Goal: Information Seeking & Learning: Learn about a topic

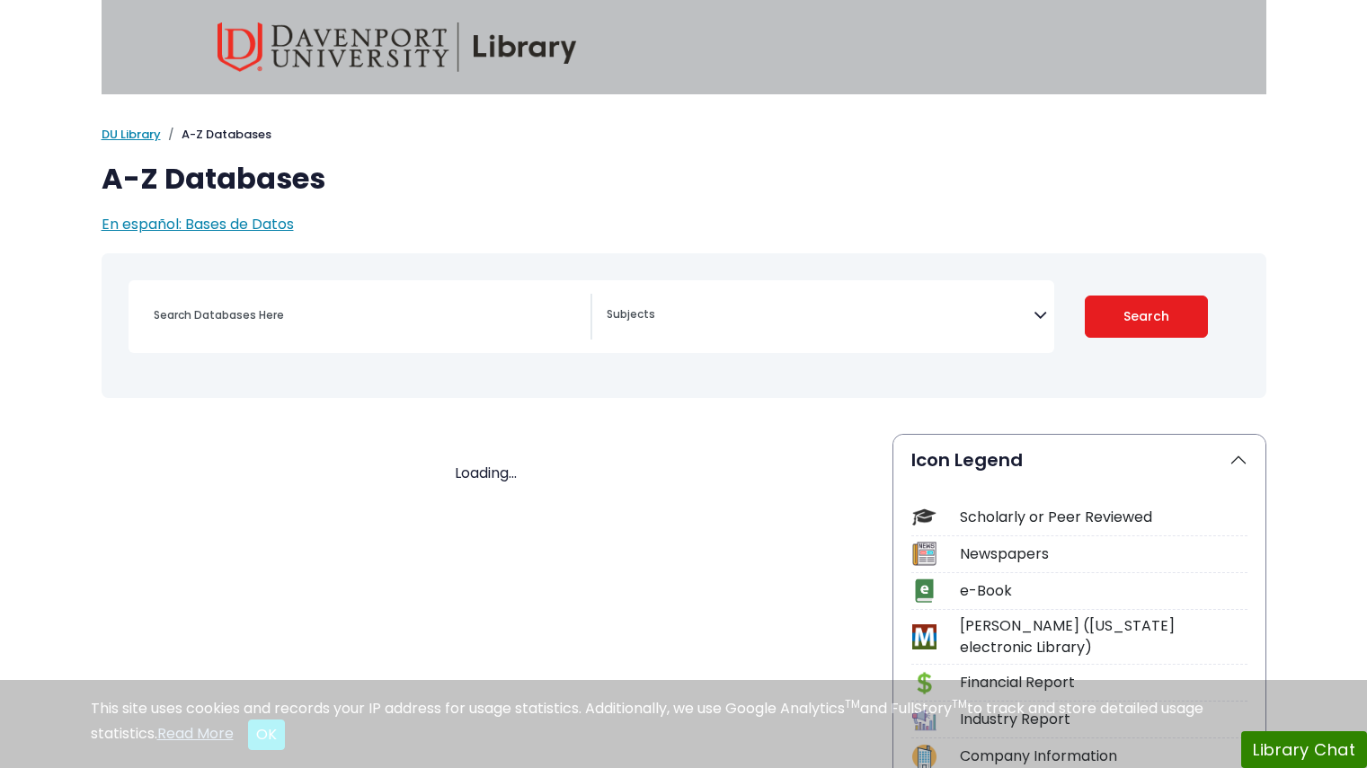
select select "Database Subject Filter"
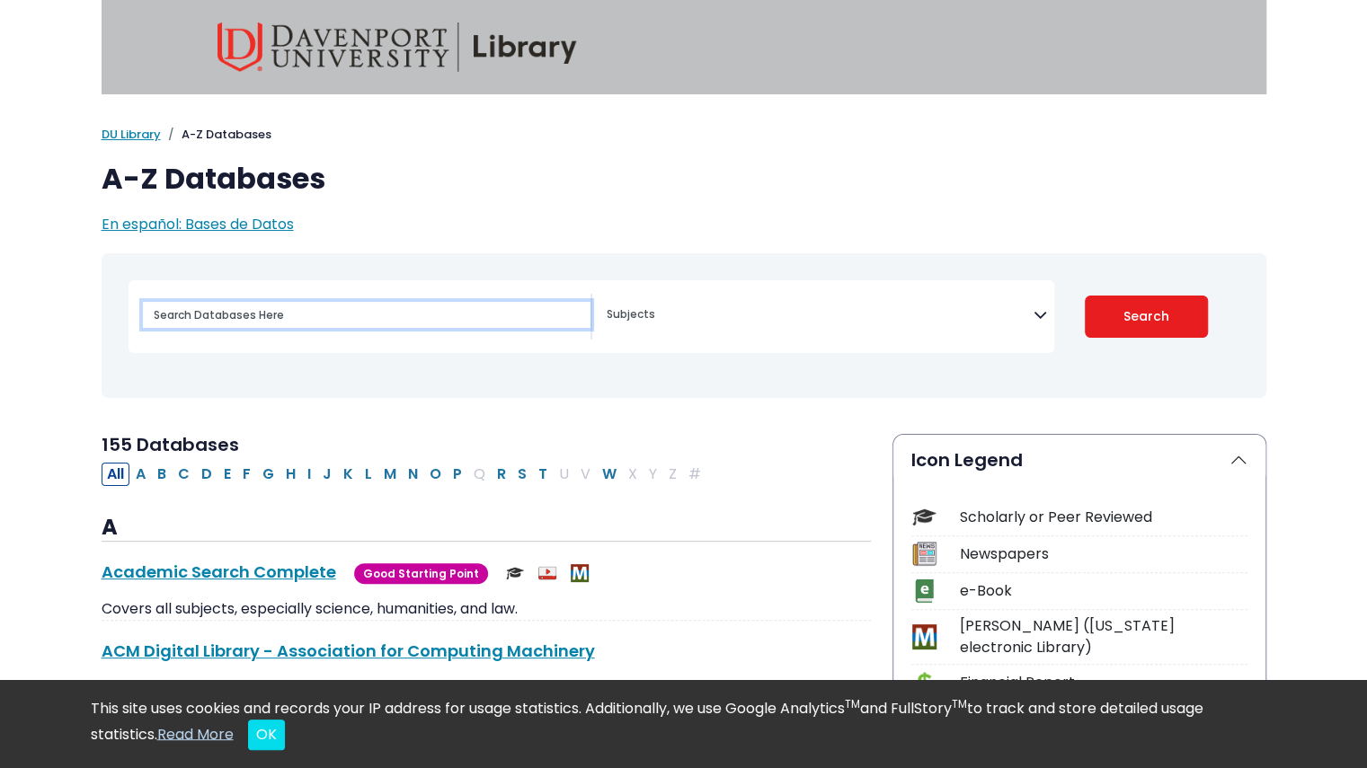
click at [302, 315] on input "Search database by title or keyword" at bounding box center [367, 315] width 448 height 26
type input "pro"
click at [448, 468] on button "P" at bounding box center [458, 474] width 20 height 23
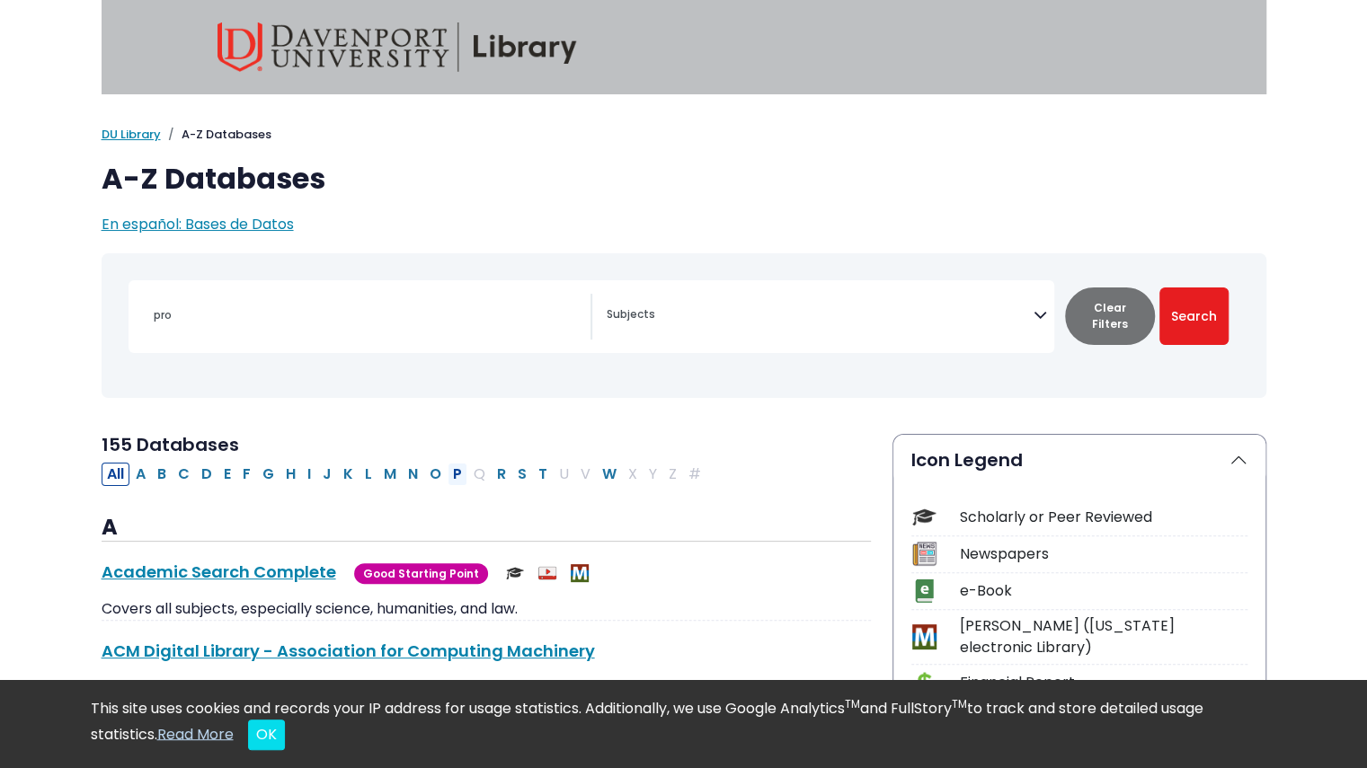
select select "Database Subject Filter"
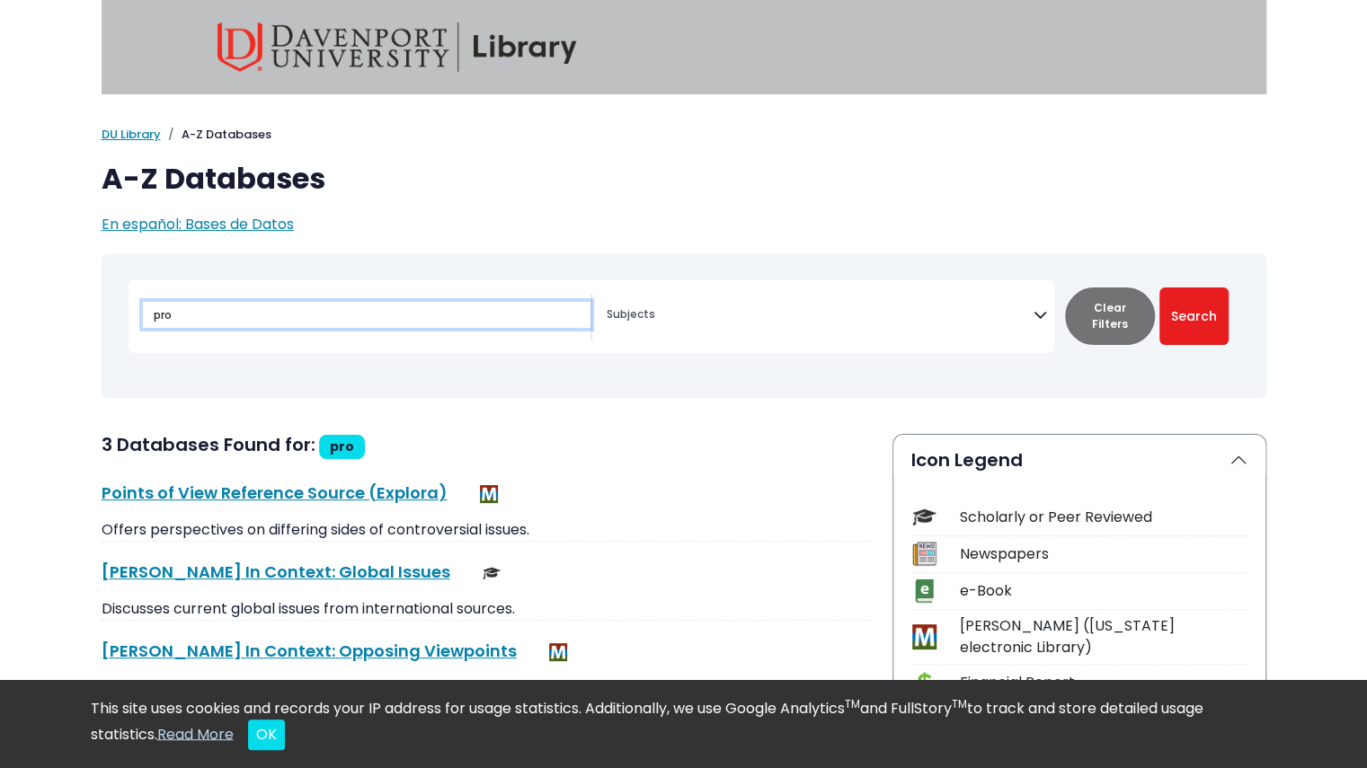
click at [289, 308] on input "pro" at bounding box center [367, 315] width 448 height 26
type input "p"
click at [759, 310] on textarea "Search" at bounding box center [820, 316] width 427 height 14
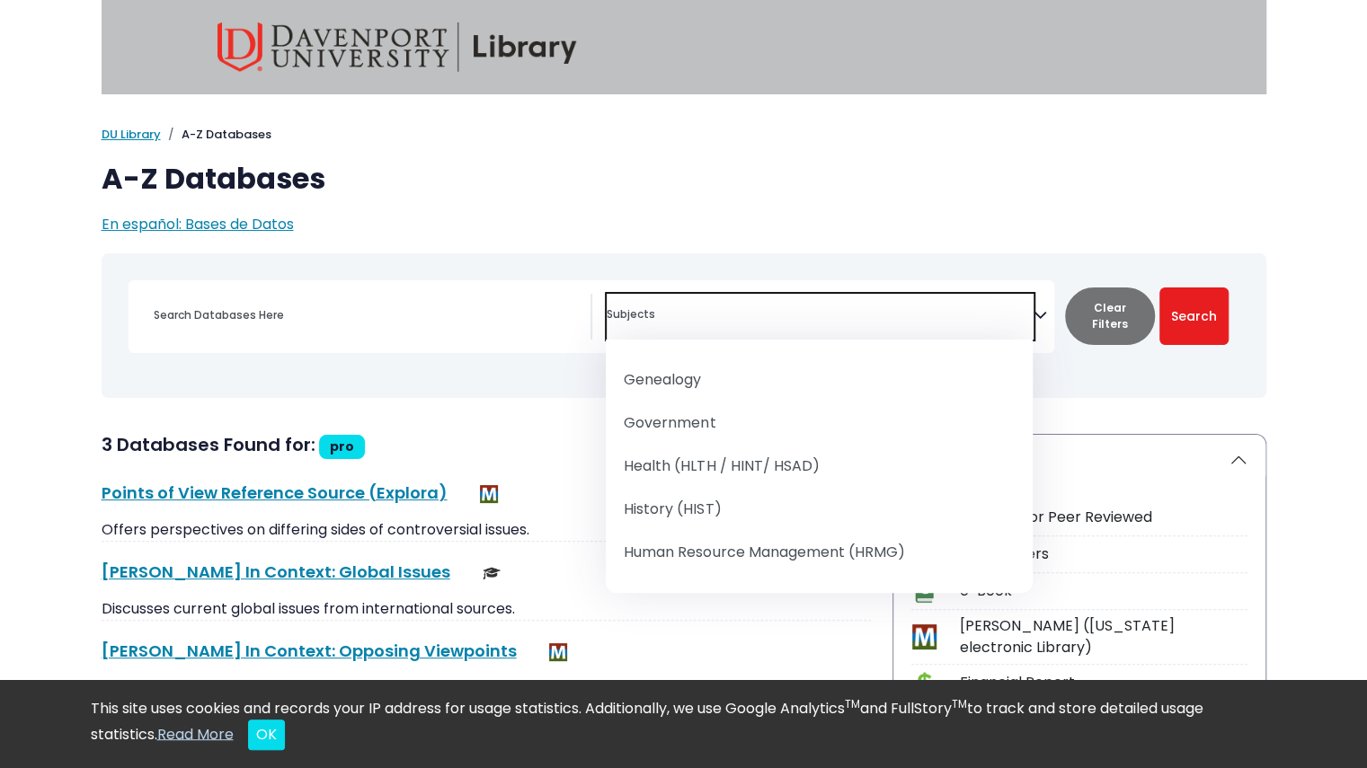
scroll to position [1075, 0]
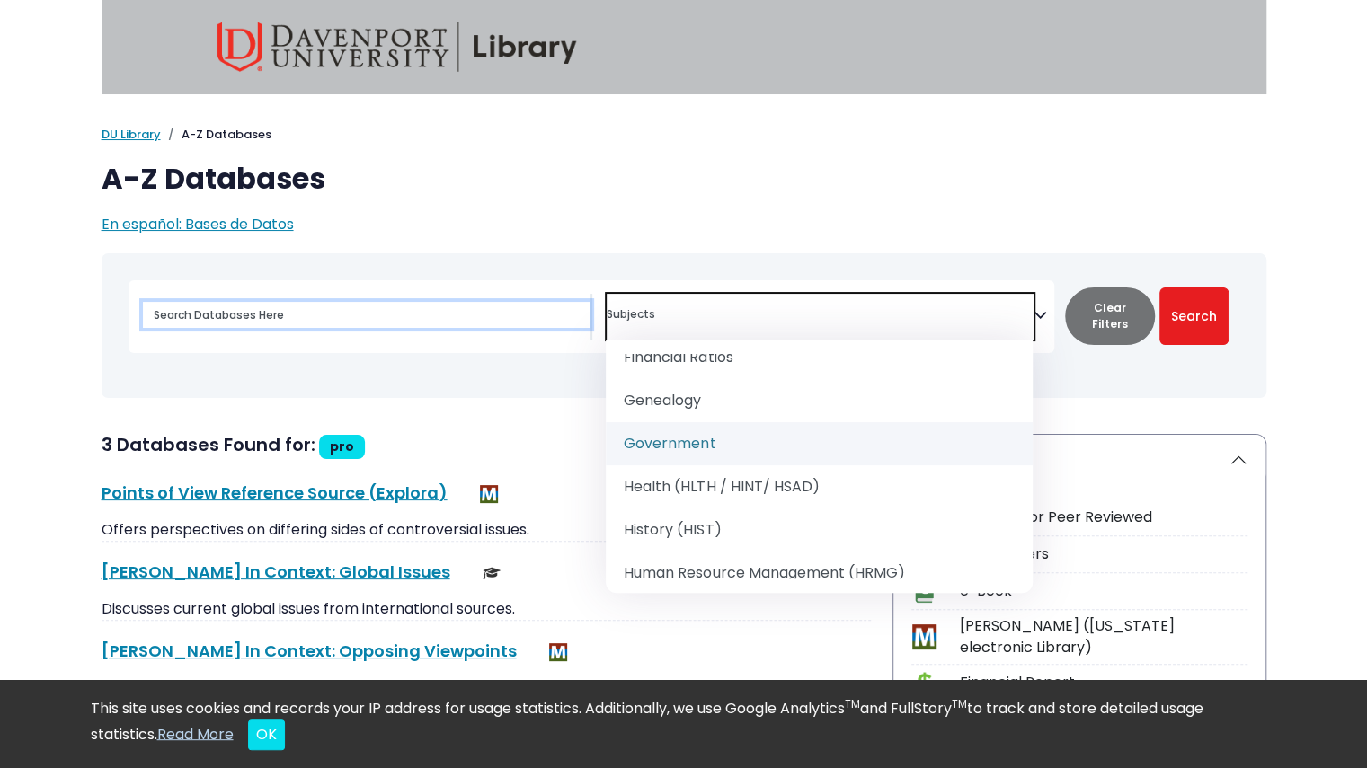
click at [417, 302] on input "Search database by title or keyword" at bounding box center [367, 315] width 448 height 26
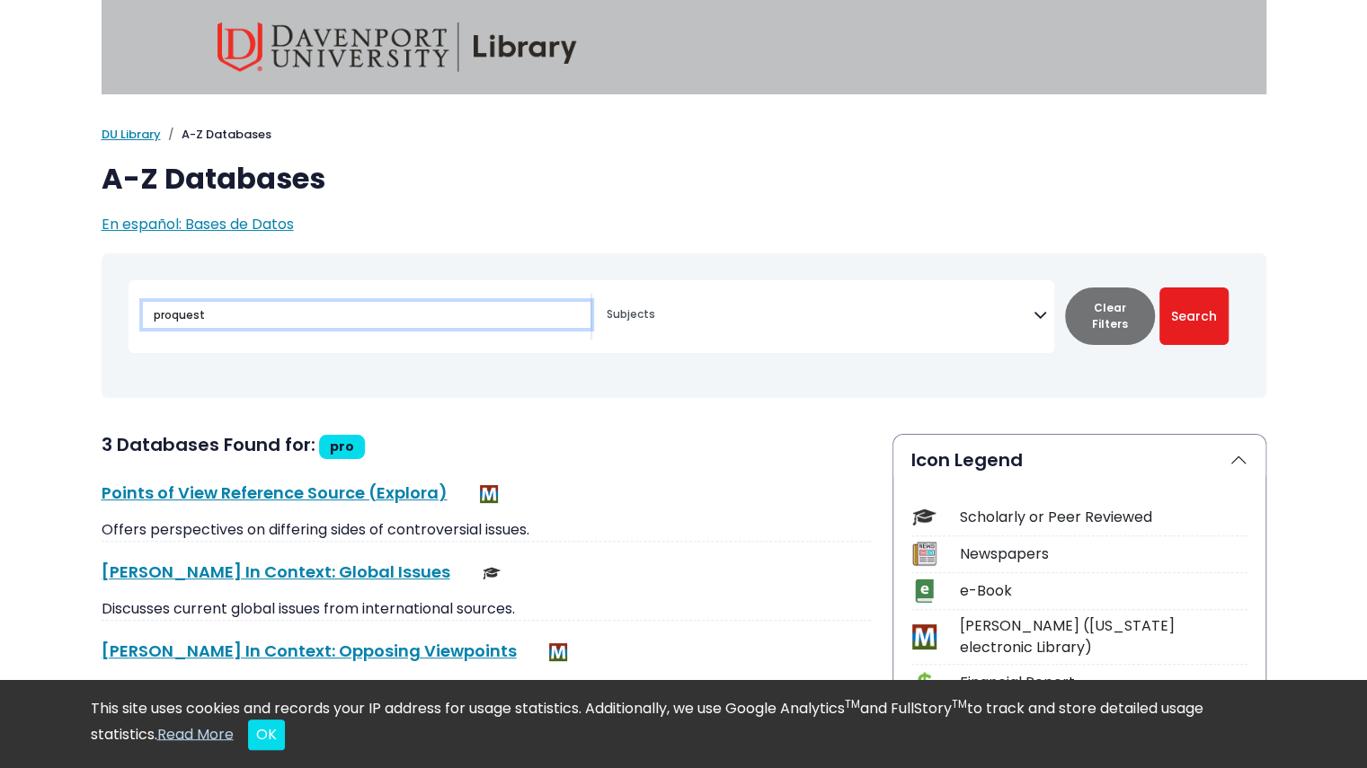
type input "proquest"
click at [1159, 288] on button "Search" at bounding box center [1193, 317] width 69 height 58
select select "Database Subject Filter"
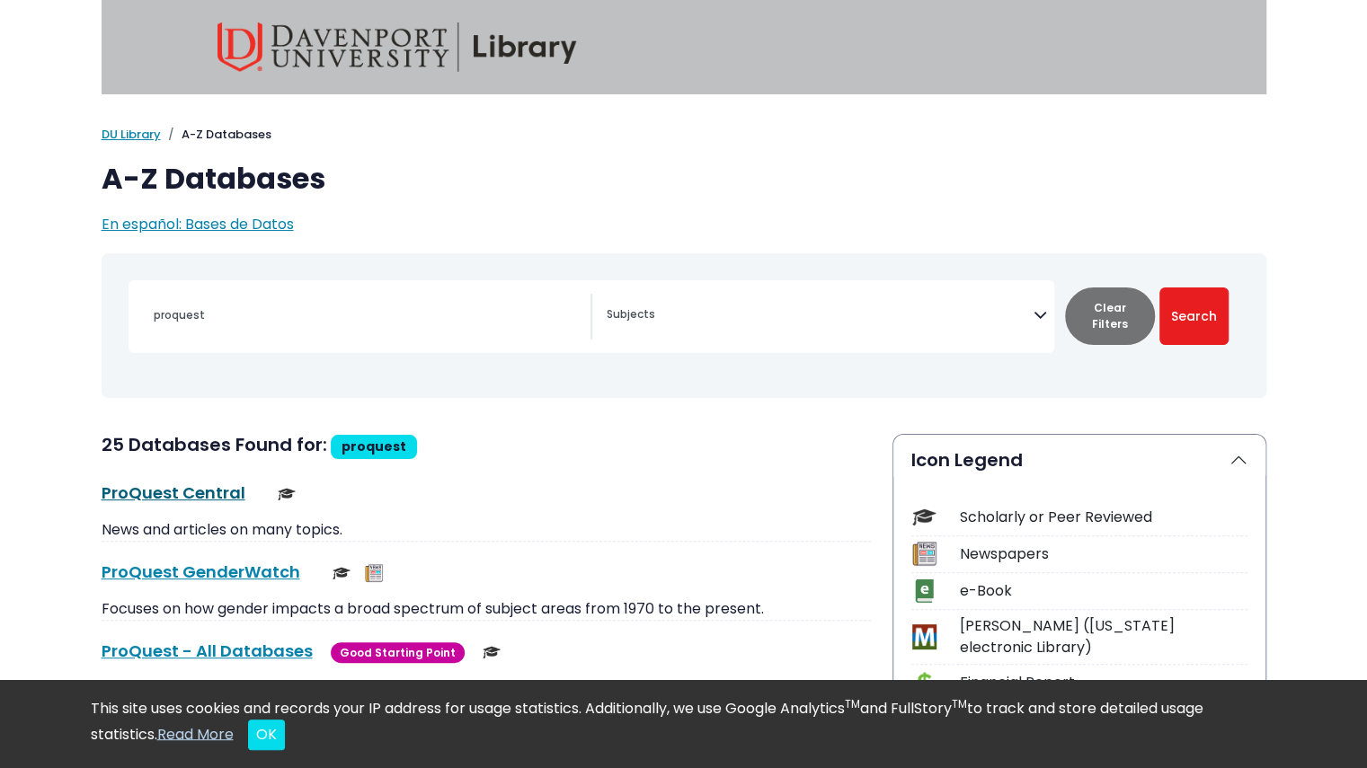
click at [192, 483] on link "ProQuest Central This link opens in a new window" at bounding box center [174, 493] width 144 height 22
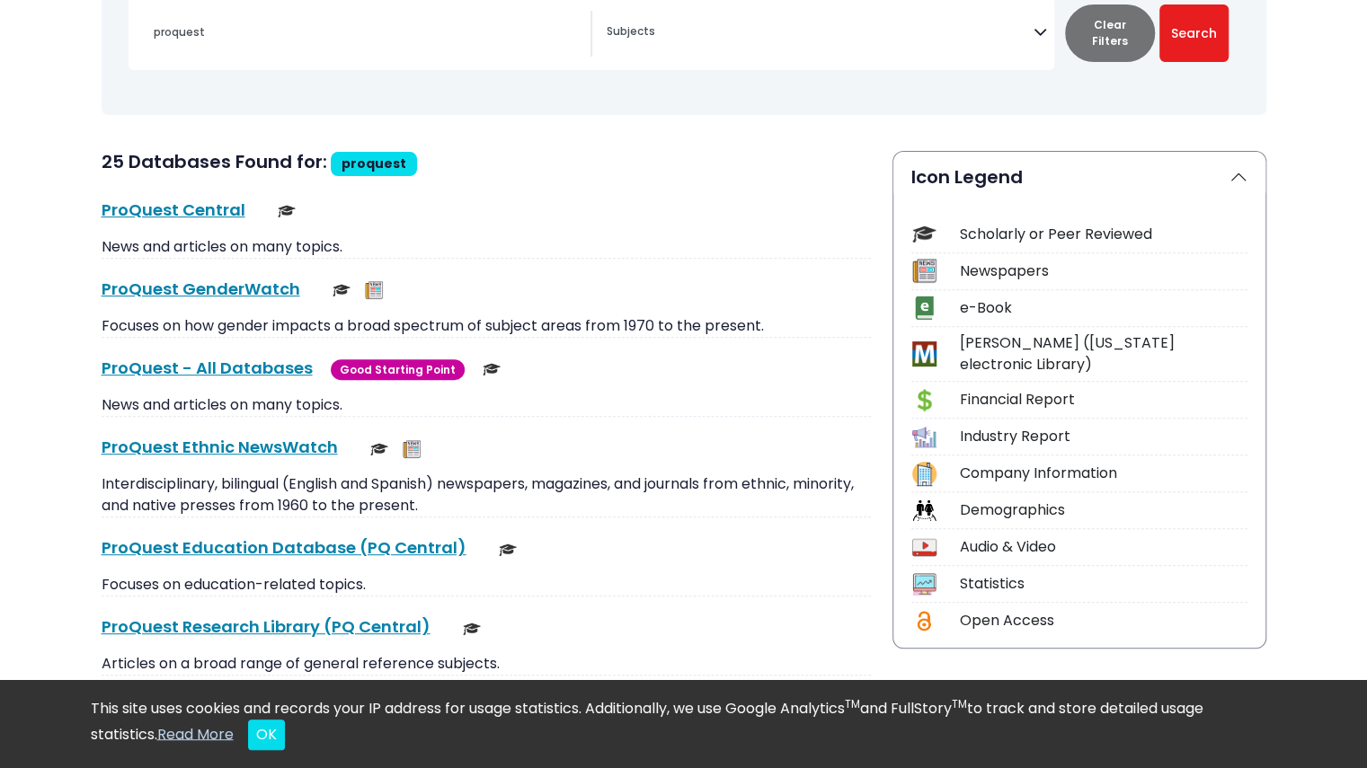
scroll to position [286, 0]
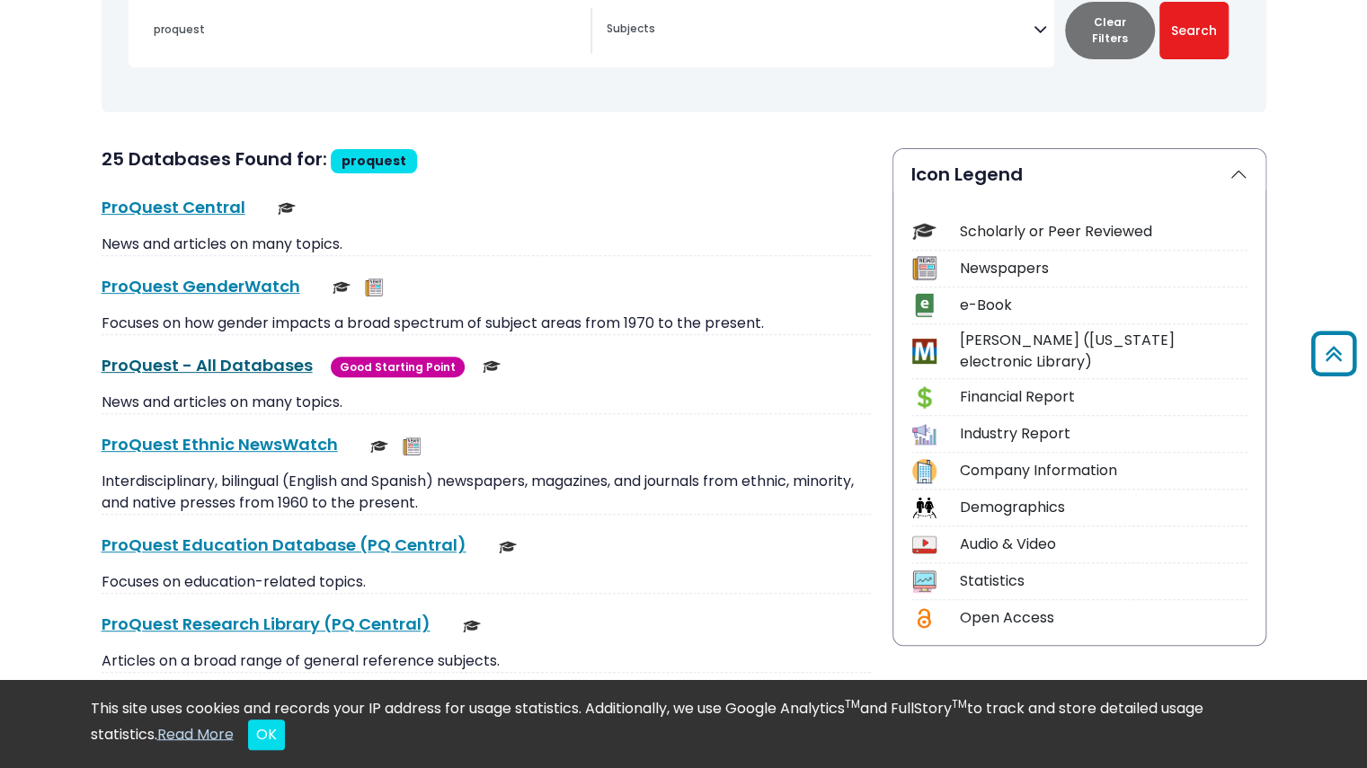
click at [146, 365] on link "ProQuest - All Databases This link opens in a new window" at bounding box center [207, 365] width 211 height 22
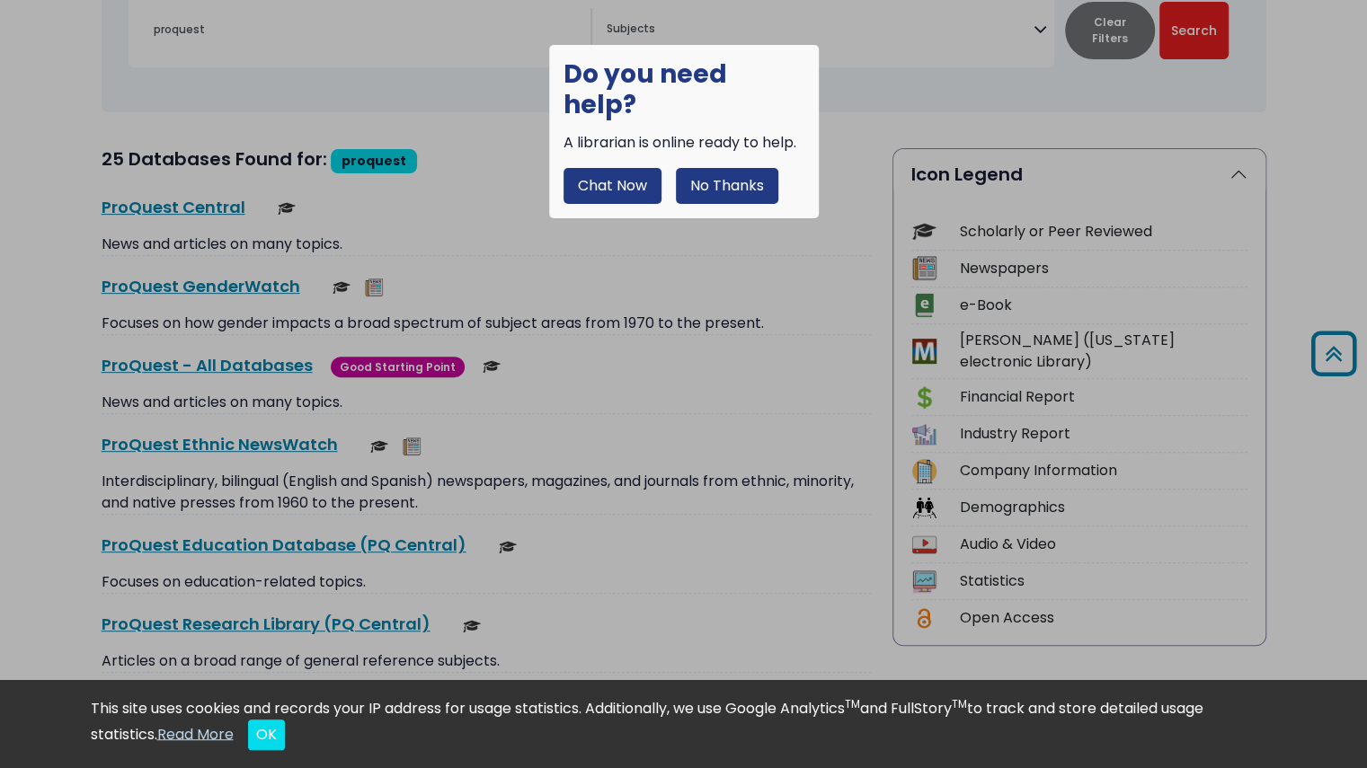
click at [714, 168] on button "No Thanks" at bounding box center [727, 186] width 102 height 36
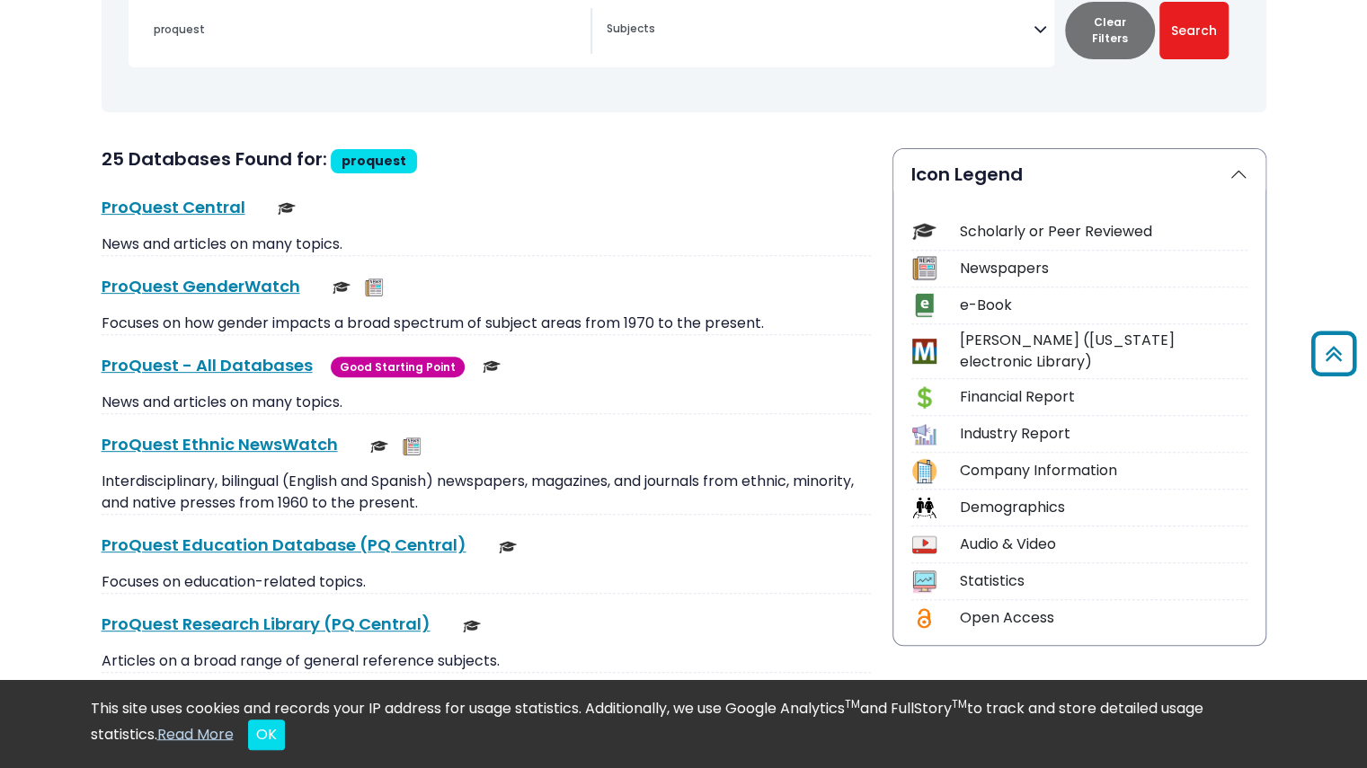
scroll to position [0, 0]
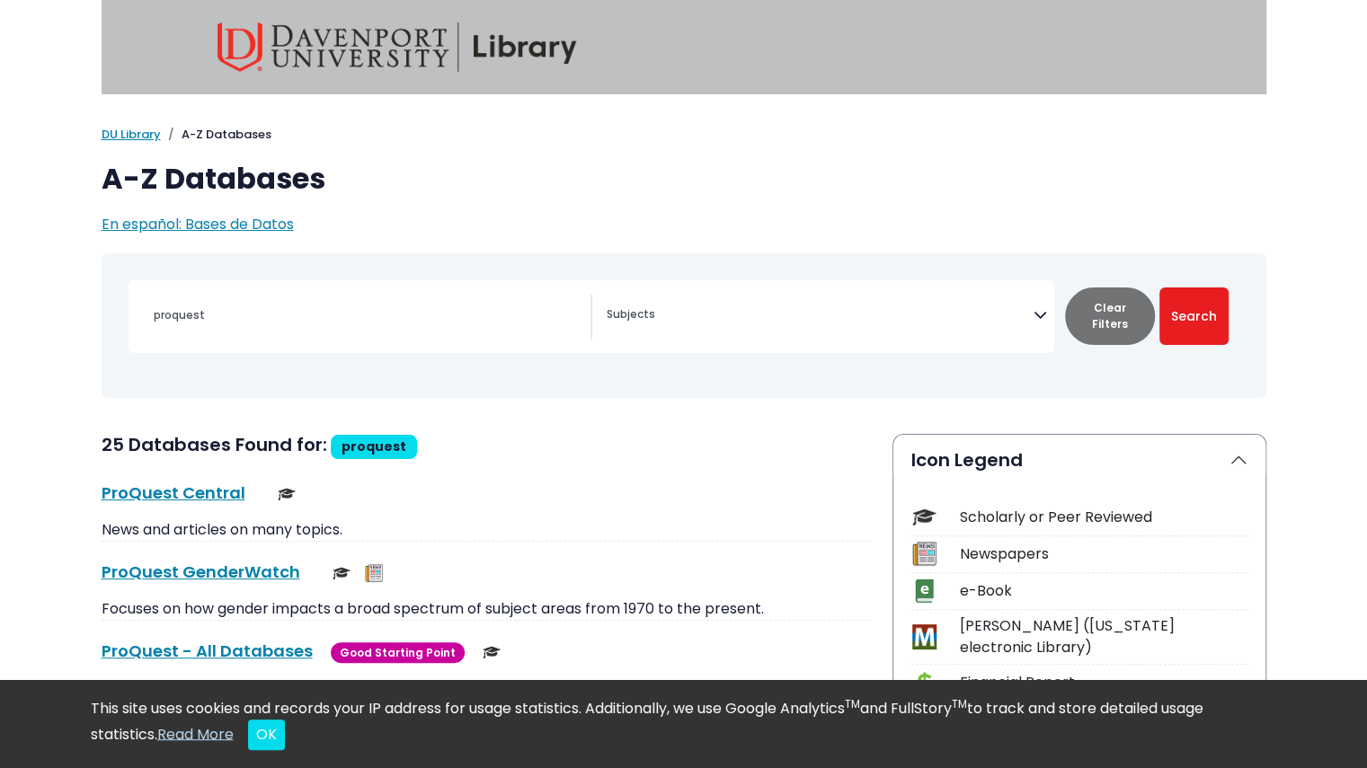
type input "pro"
select select "Database Subject Filter"
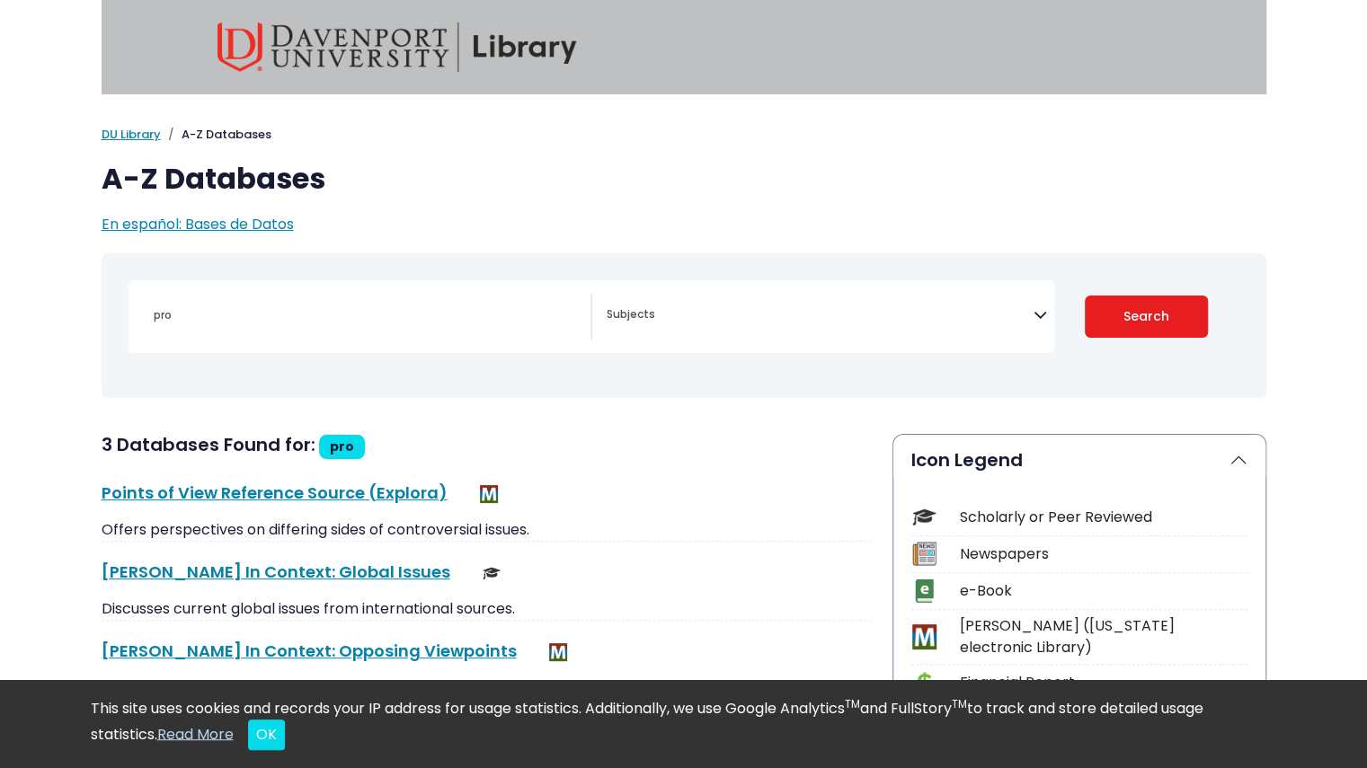
select select "Database Subject Filter"
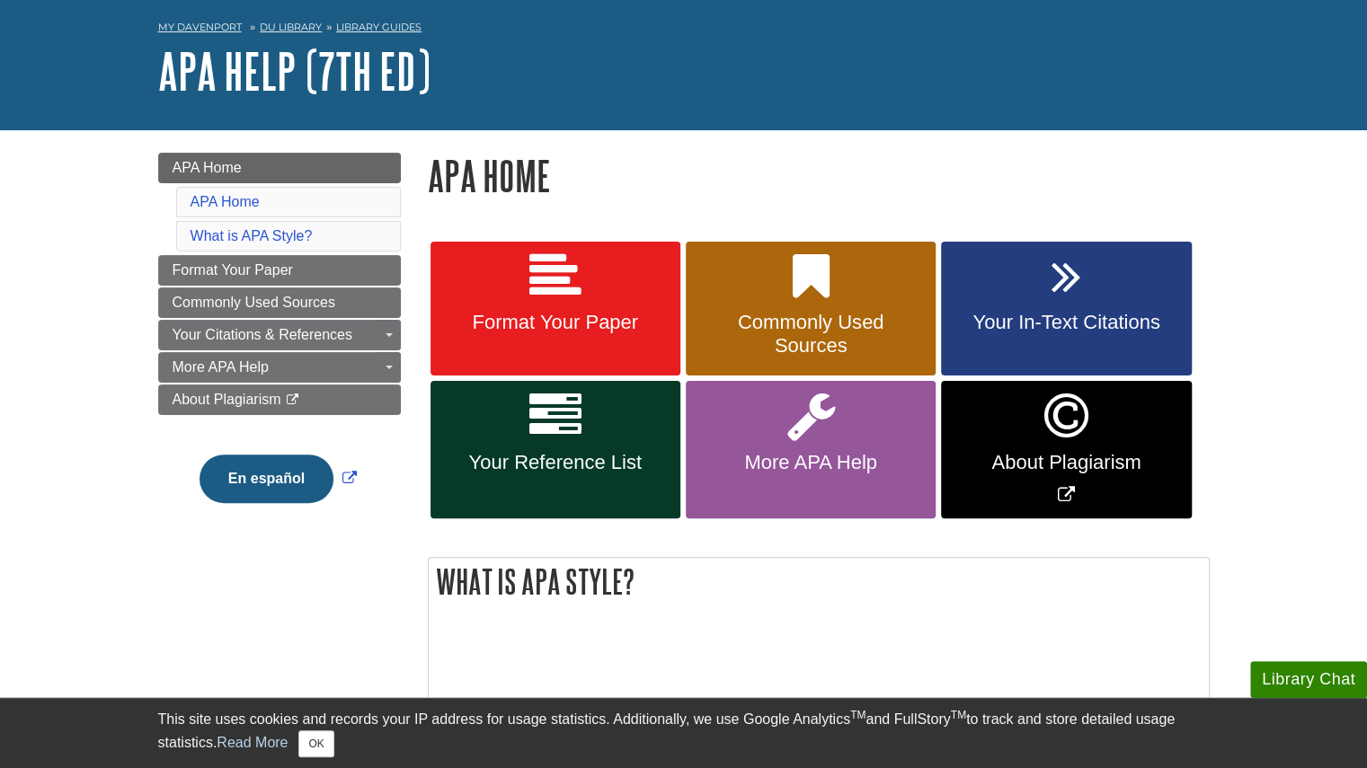
scroll to position [91, 0]
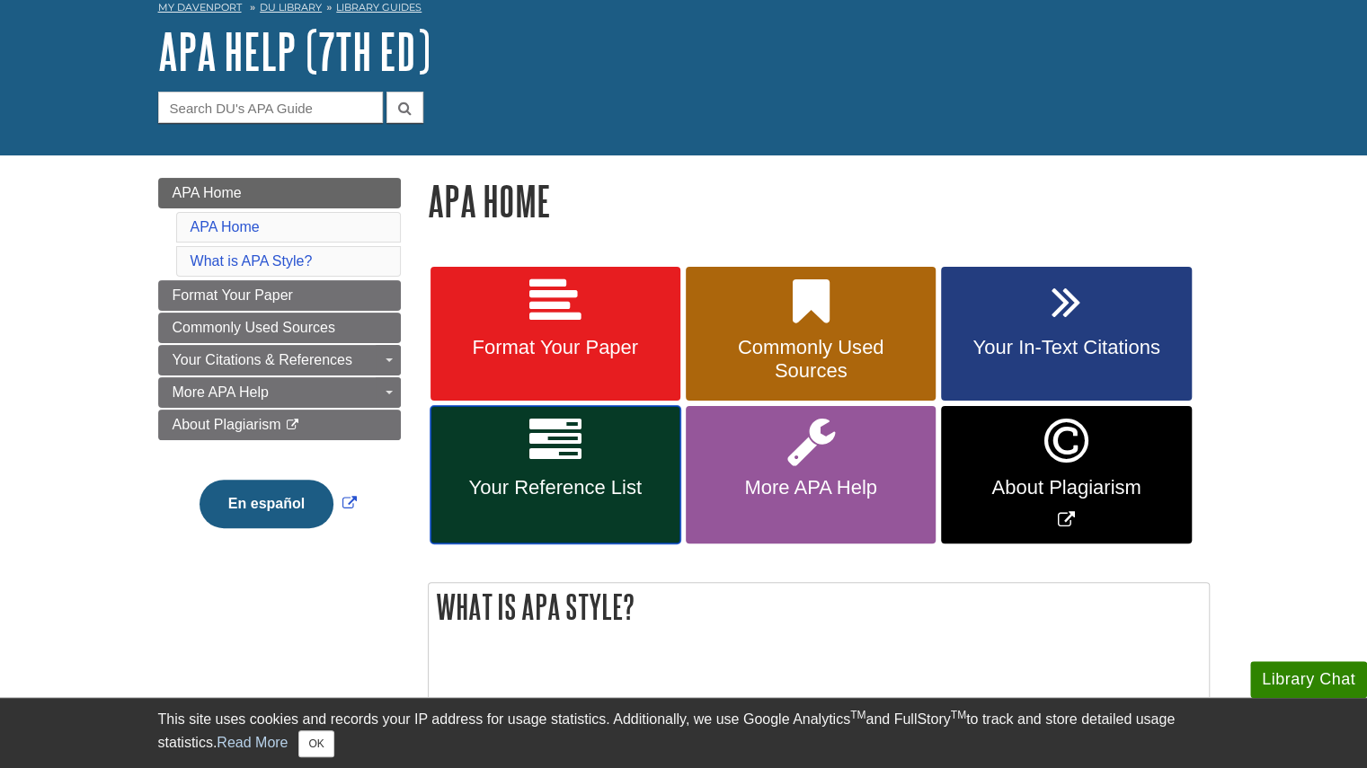
click at [582, 470] on link "Your Reference List" at bounding box center [555, 474] width 250 height 137
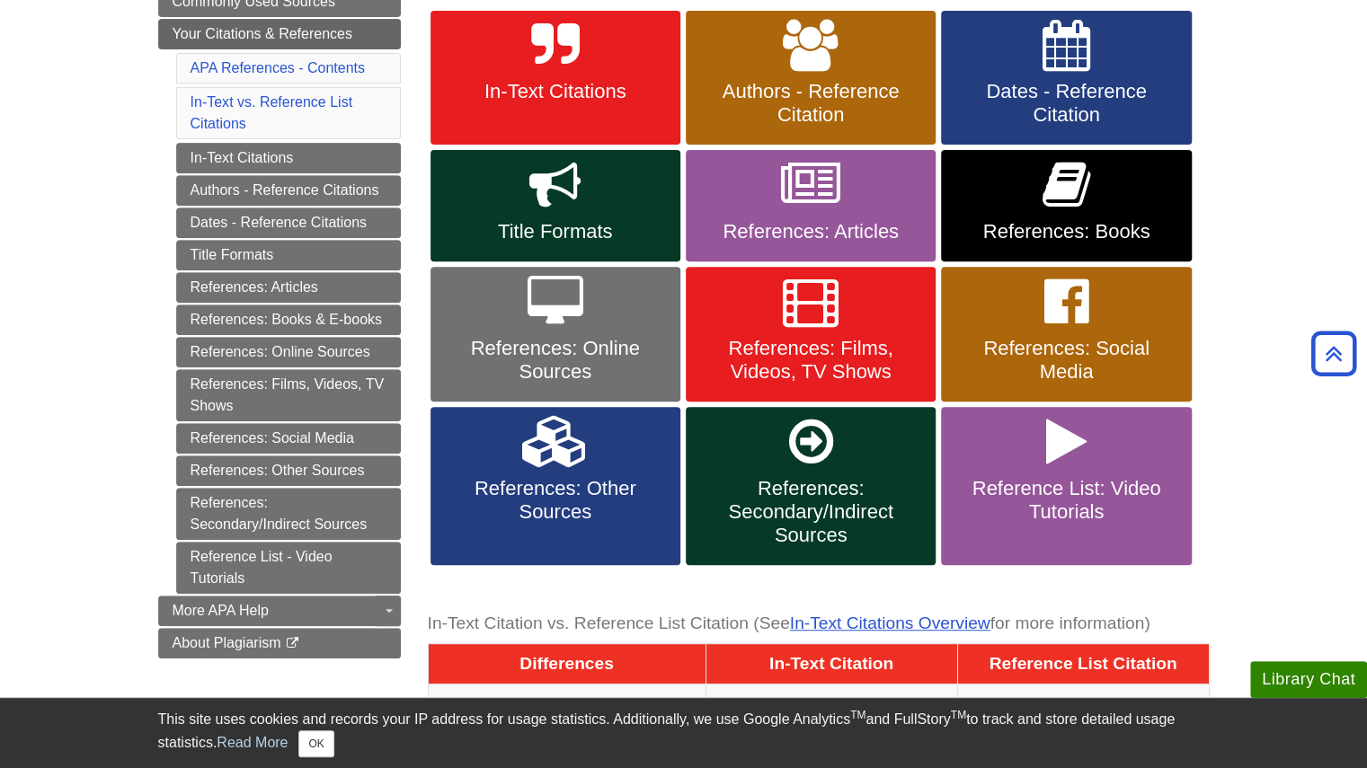
scroll to position [344, 0]
